Goal: Find specific page/section: Find specific page/section

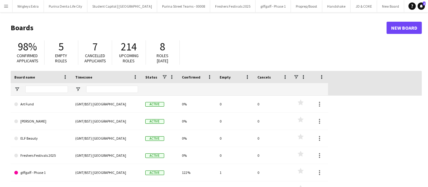
click at [7, 9] on button "Menu" at bounding box center [6, 6] width 12 height 12
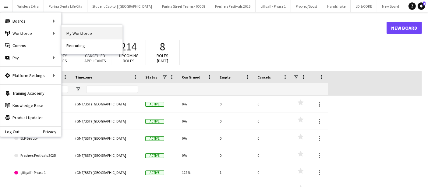
click at [93, 35] on link "My Workforce" at bounding box center [92, 33] width 61 height 12
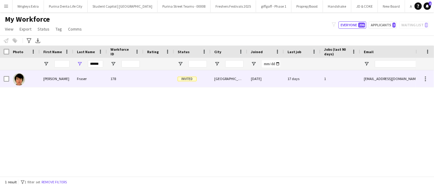
click at [85, 85] on div "Fraser" at bounding box center [90, 78] width 34 height 17
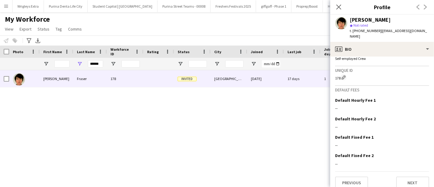
scroll to position [265, 0]
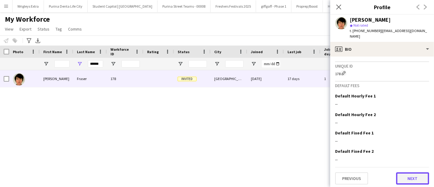
click at [410, 175] on button "Next" at bounding box center [412, 178] width 33 height 12
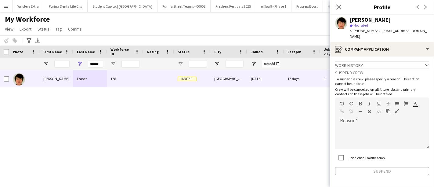
scroll to position [16, 0]
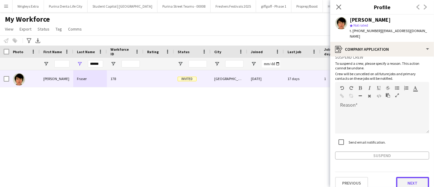
click at [407, 177] on button "Next" at bounding box center [412, 183] width 33 height 12
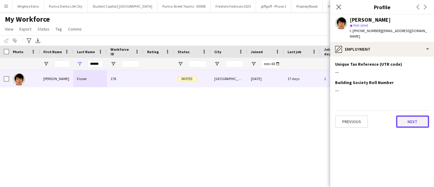
click at [409, 117] on button "Next" at bounding box center [412, 121] width 33 height 12
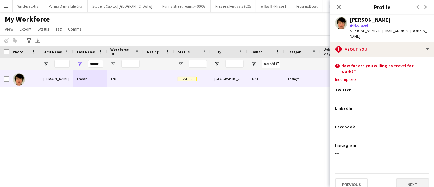
scroll to position [38, 0]
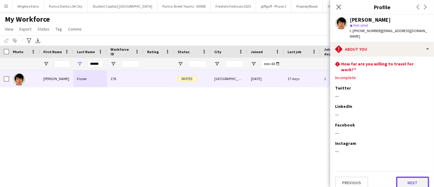
click at [418, 176] on button "Next" at bounding box center [412, 182] width 33 height 12
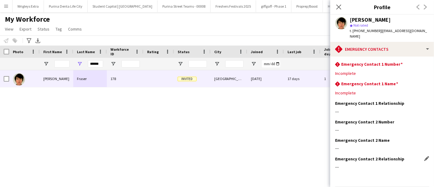
scroll to position [16, 0]
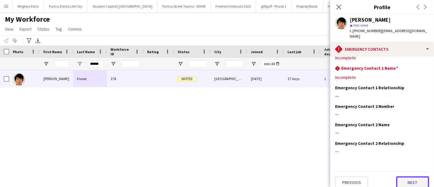
click at [408, 176] on button "Next" at bounding box center [412, 182] width 33 height 12
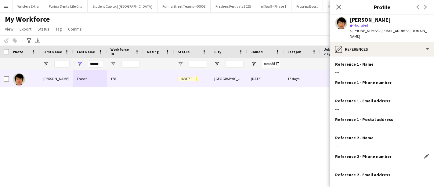
scroll to position [50, 0]
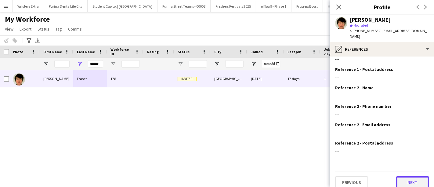
click at [411, 176] on button "Next" at bounding box center [412, 182] width 33 height 12
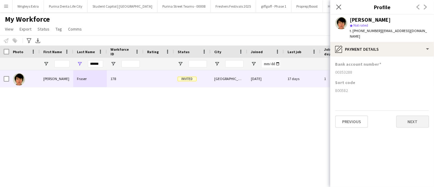
scroll to position [0, 0]
click at [334, 10] on div "Close pop-in" at bounding box center [338, 7] width 17 height 14
click at [337, 8] on icon at bounding box center [338, 7] width 6 height 6
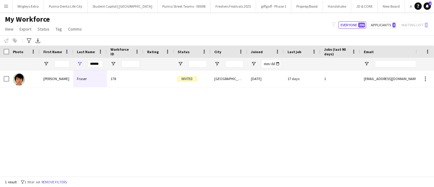
click at [4, 7] on app-icon "Menu" at bounding box center [6, 6] width 5 height 5
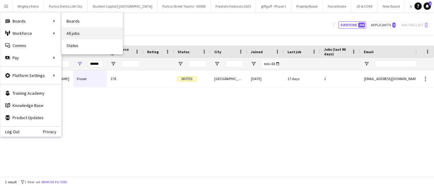
click at [81, 34] on link "All jobs" at bounding box center [92, 33] width 61 height 12
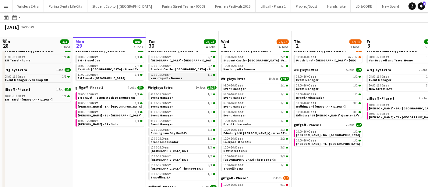
scroll to position [23, 0]
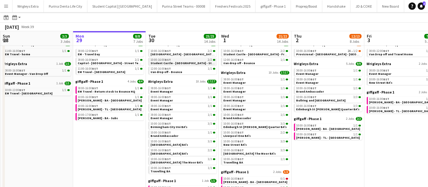
click at [176, 59] on div "10:00-16:00 BST 2/2" at bounding box center [183, 59] width 65 height 3
